Goal: Find contact information: Find contact information

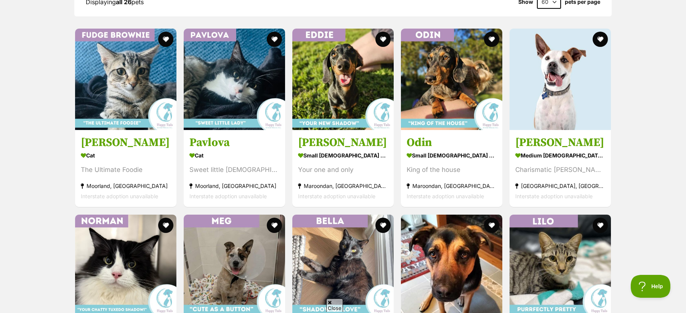
scroll to position [1054, 0]
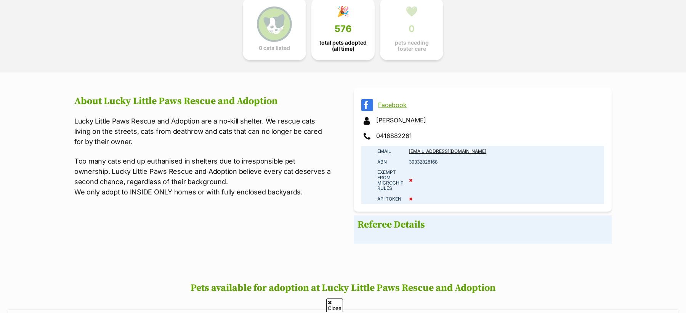
scroll to position [488, 0]
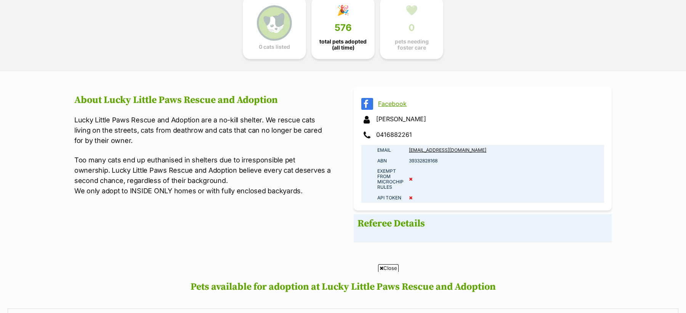
click at [419, 160] on td "39332828168" at bounding box center [505, 160] width 198 height 11
click at [419, 160] on td "39332828168" at bounding box center [505, 161] width 198 height 11
copy td "39332828168"
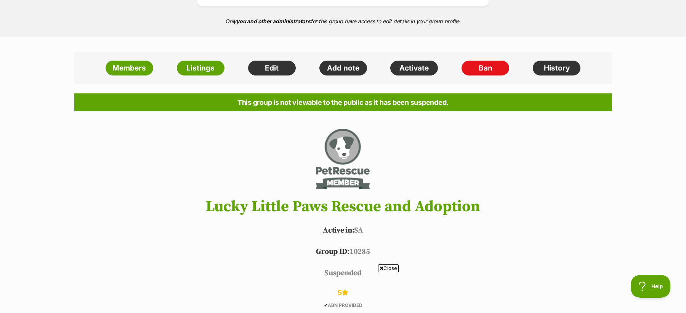
scroll to position [147, 0]
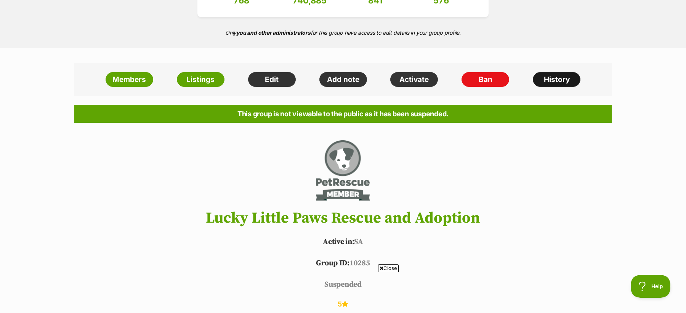
click at [556, 78] on link "History" at bounding box center [557, 79] width 48 height 15
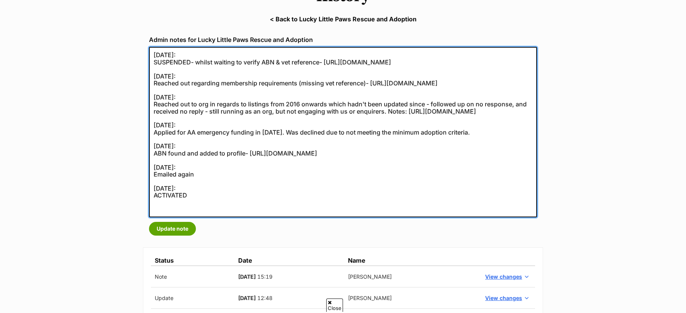
click at [188, 167] on textarea "13/08/2025: SUSPENDED- whilst waiting to verify ABN & vet reference- https://se…" at bounding box center [343, 132] width 388 height 170
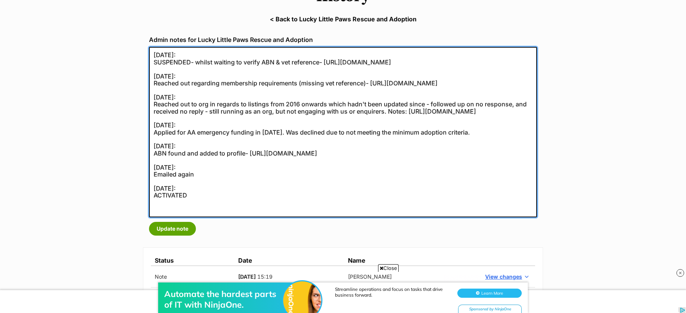
drag, startPoint x: 154, startPoint y: 54, endPoint x: 250, endPoint y: 214, distance: 186.8
click at [250, 214] on textarea "13/08/2025: SUSPENDED- whilst waiting to verify ABN & vet reference- https://se…" at bounding box center [343, 132] width 388 height 170
click at [248, 213] on textarea "13/08/2025: SUSPENDED- whilst waiting to verify ABN & vet reference- https://se…" at bounding box center [343, 132] width 388 height 170
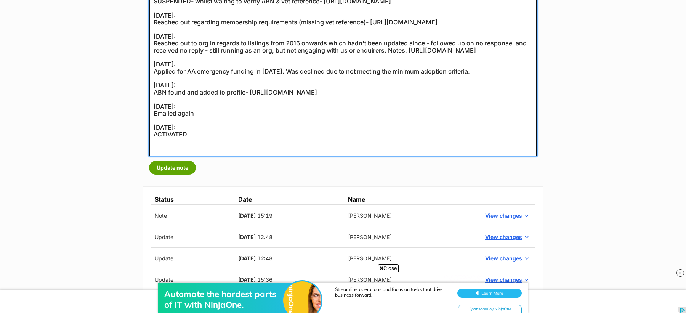
scroll to position [80, 0]
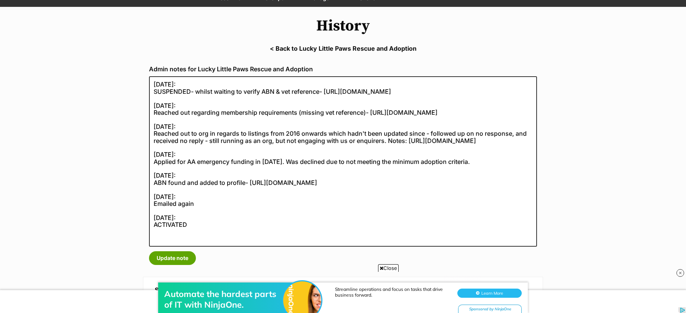
click at [333, 47] on link "< Back to Lucky Little Paws Rescue and Adoption" at bounding box center [343, 48] width 686 height 7
